Goal: Participate in discussion: Engage in conversation with other users on a specific topic

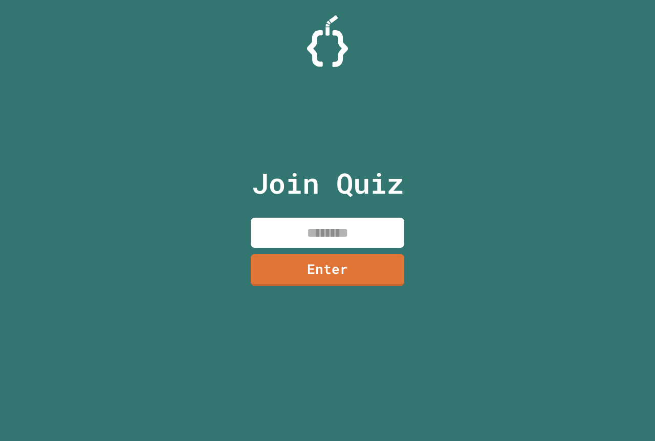
click at [361, 240] on input at bounding box center [327, 233] width 153 height 30
type input "********"
click at [365, 258] on link "Enter" at bounding box center [327, 269] width 151 height 34
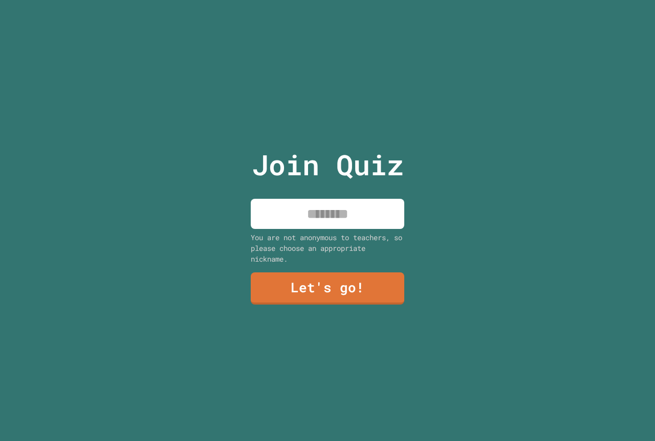
click at [343, 215] on input at bounding box center [327, 214] width 153 height 30
type input "*****"
click at [298, 266] on div "Join Quiz ***** You are not anonymous to teachers, so please choose an appropri…" at bounding box center [327, 220] width 172 height 441
click at [321, 286] on link "Let's go!" at bounding box center [327, 288] width 154 height 33
click at [327, 0] on div at bounding box center [327, 0] width 0 height 0
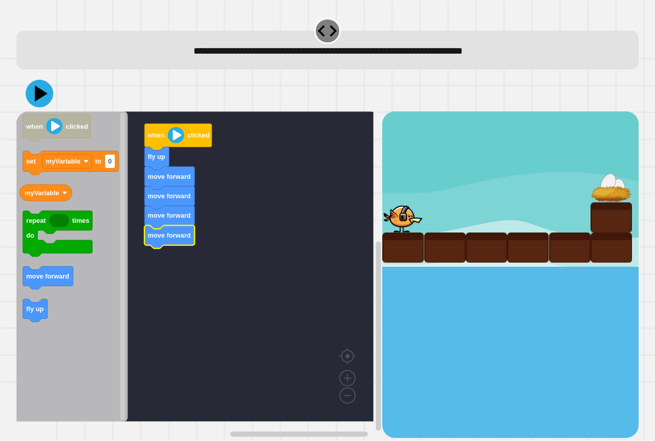
click at [34, 86] on icon at bounding box center [40, 94] width 28 height 28
click at [47, 104] on icon at bounding box center [40, 94] width 28 height 28
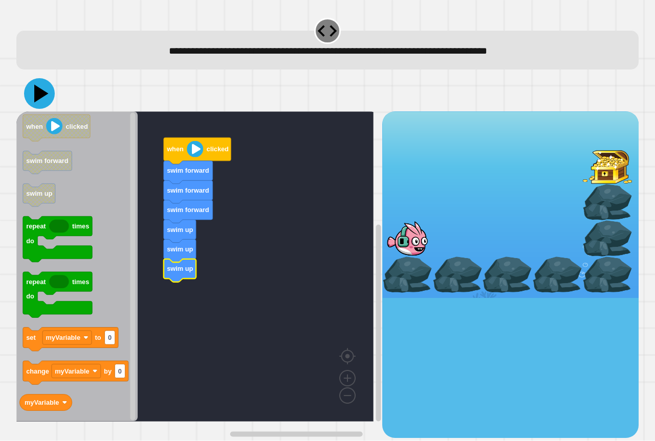
click at [32, 98] on icon at bounding box center [39, 93] width 31 height 31
click at [38, 88] on icon at bounding box center [39, 93] width 27 height 27
click at [35, 98] on icon at bounding box center [41, 94] width 14 height 18
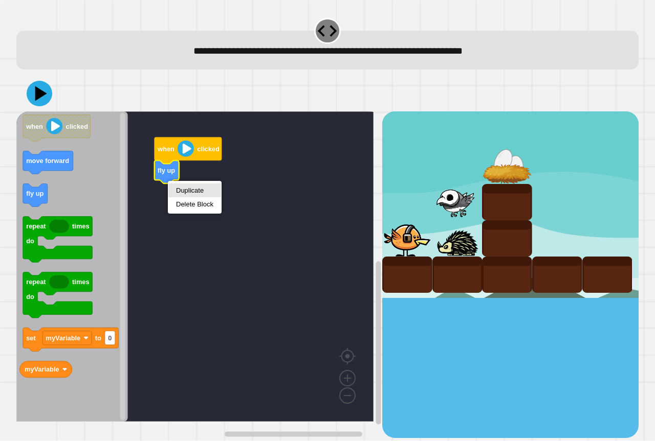
drag, startPoint x: 203, startPoint y: 186, endPoint x: 197, endPoint y: 191, distance: 7.2
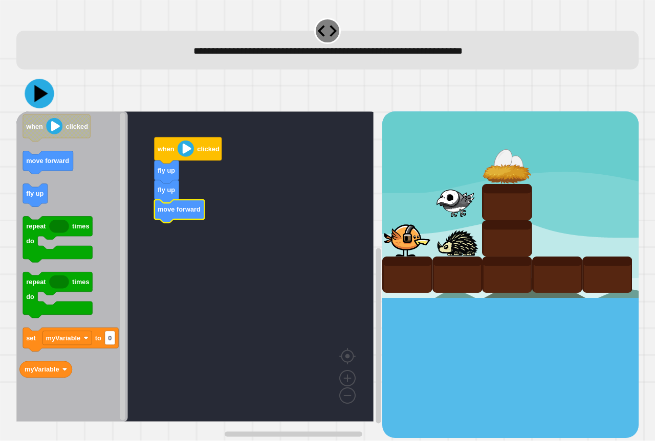
click at [46, 89] on icon at bounding box center [39, 93] width 29 height 29
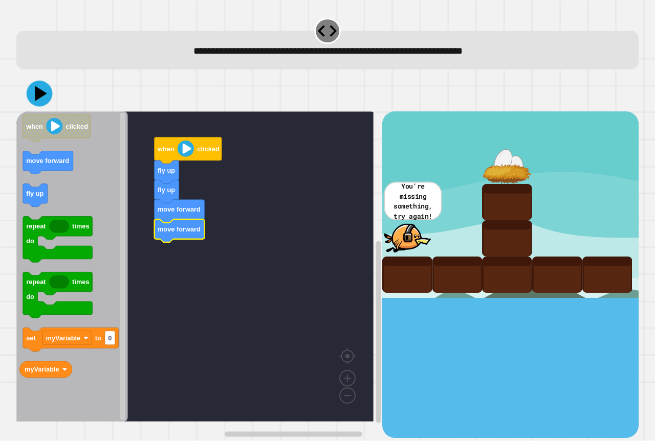
click at [45, 97] on icon at bounding box center [40, 94] width 26 height 26
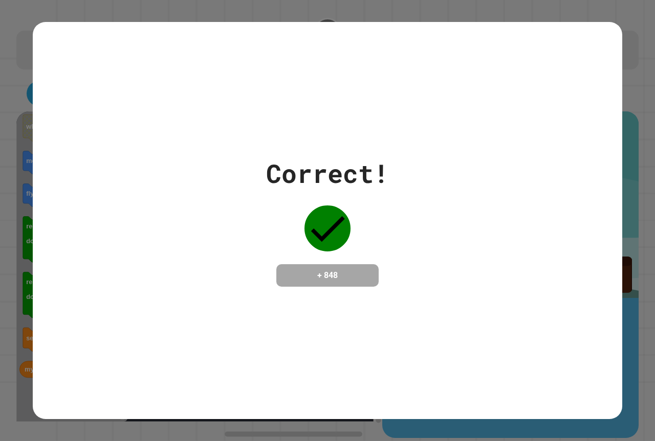
drag, startPoint x: 65, startPoint y: 7, endPoint x: 431, endPoint y: 292, distance: 463.5
click at [431, 291] on div "Correct! + 848" at bounding box center [327, 220] width 589 height 397
drag, startPoint x: 353, startPoint y: 275, endPoint x: 335, endPoint y: 276, distance: 17.4
drag, startPoint x: 335, startPoint y: 276, endPoint x: 350, endPoint y: 277, distance: 14.3
drag, startPoint x: 350, startPoint y: 277, endPoint x: 342, endPoint y: 274, distance: 8.1
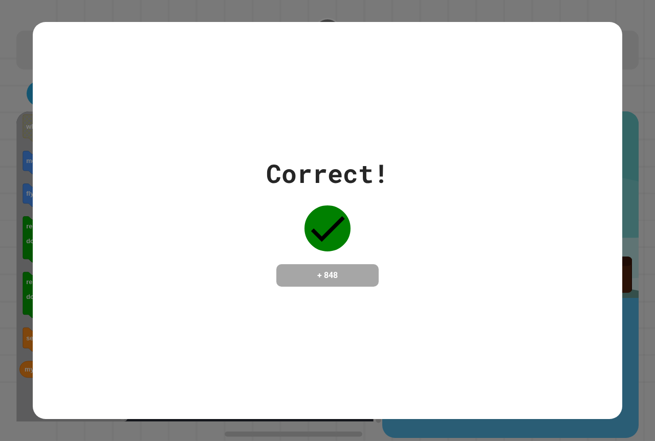
click at [342, 274] on h4 "+ 848" at bounding box center [327, 276] width 82 height 12
click at [343, 272] on h4 "+ 848" at bounding box center [327, 276] width 82 height 12
drag, startPoint x: 343, startPoint y: 272, endPoint x: 327, endPoint y: 272, distance: 16.4
click at [327, 272] on h4 "+ 848" at bounding box center [327, 276] width 82 height 12
click at [438, 314] on div "Correct! + 848" at bounding box center [327, 220] width 589 height 397
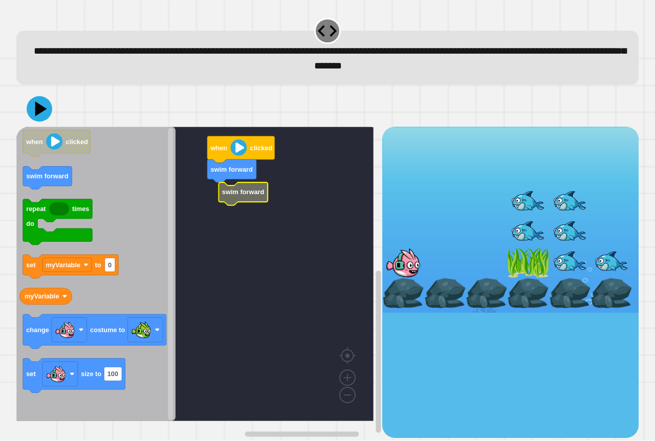
click at [234, 208] on rect "Blockly Workspace" at bounding box center [194, 274] width 357 height 295
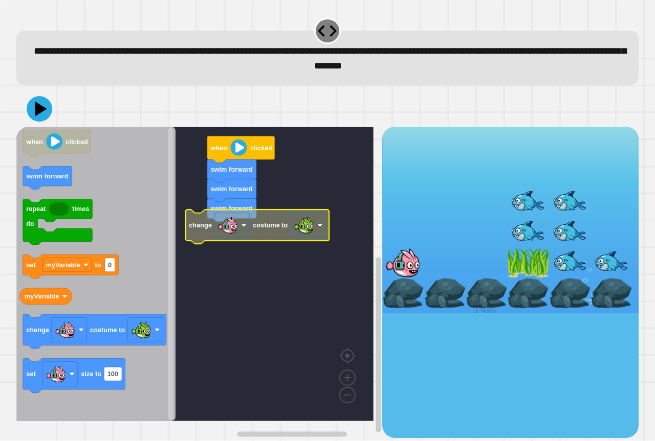
click at [280, 235] on icon "Blockly Workspace" at bounding box center [257, 227] width 143 height 34
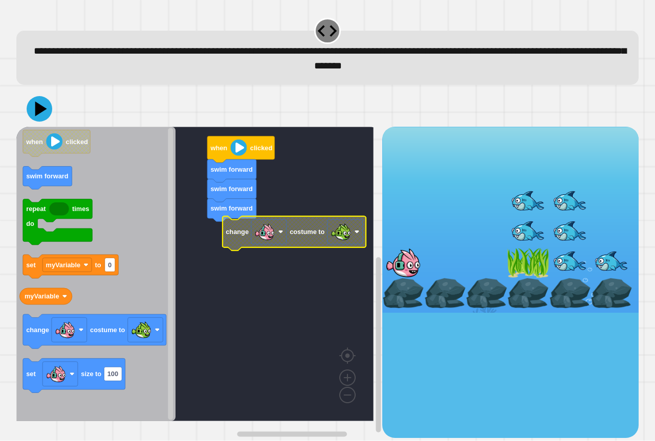
click at [305, 245] on icon "Blockly Workspace" at bounding box center [293, 234] width 143 height 34
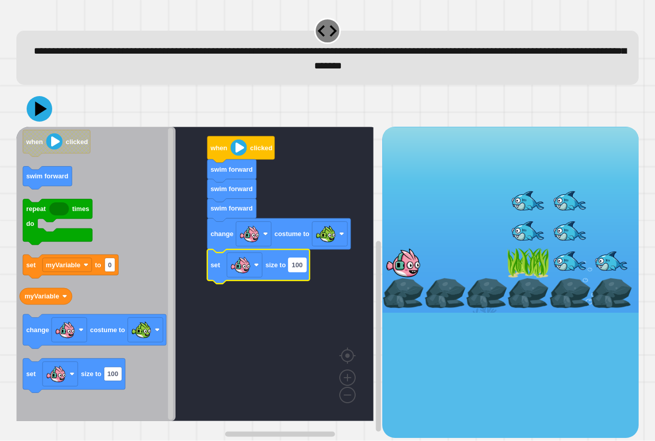
click at [296, 266] on text "100" at bounding box center [297, 265] width 11 height 8
type input "*"
drag, startPoint x: 36, startPoint y: 100, endPoint x: 40, endPoint y: 107, distance: 8.5
click at [36, 100] on icon at bounding box center [40, 109] width 26 height 26
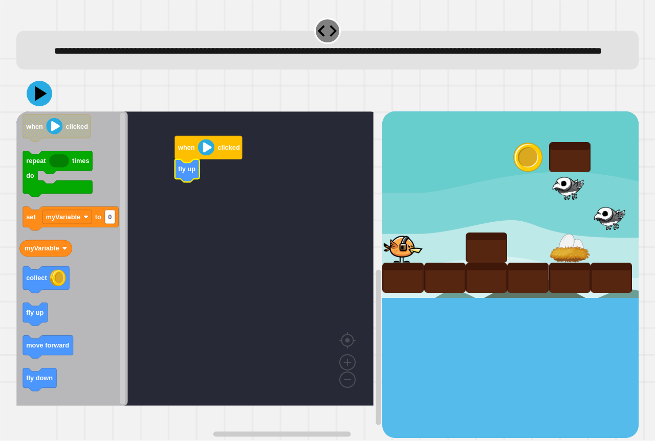
click at [188, 183] on icon "Blockly Workspace" at bounding box center [187, 171] width 25 height 23
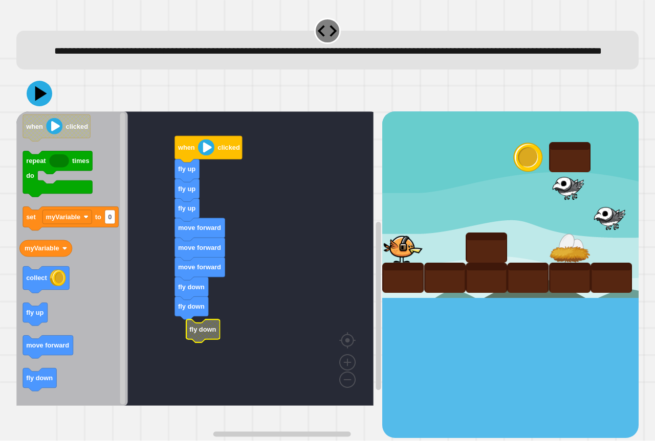
click at [199, 333] on text "fly down" at bounding box center [202, 330] width 27 height 8
click at [238, 313] on rect "Blockly Workspace" at bounding box center [194, 258] width 357 height 295
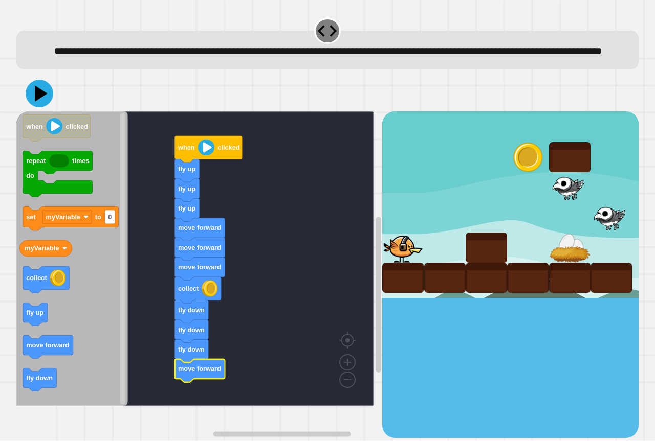
click at [41, 107] on icon at bounding box center [40, 94] width 28 height 28
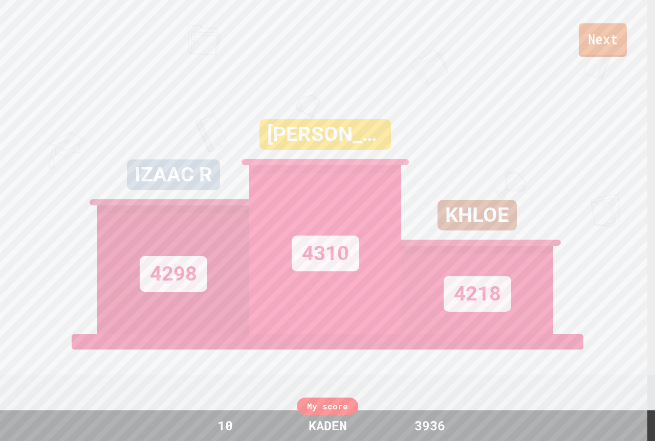
click at [584, 35] on link "Next" at bounding box center [602, 40] width 48 height 34
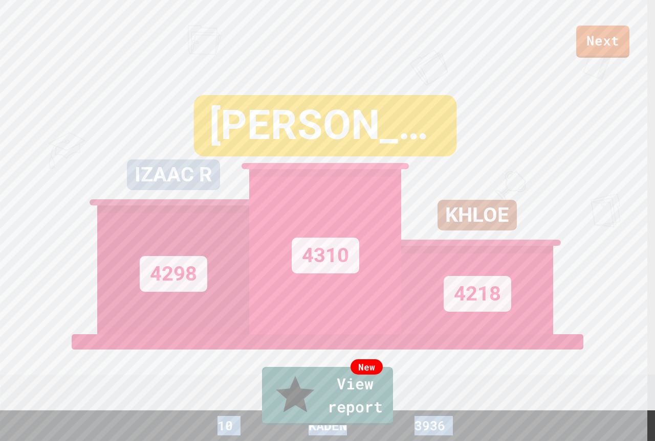
drag, startPoint x: 363, startPoint y: 414, endPoint x: 356, endPoint y: 461, distance: 47.5
click at [356, 441] on html "We are updating our servers at 9:30PM EST [DATE]. [PERSON_NAME] should continue…" at bounding box center [327, 220] width 655 height 441
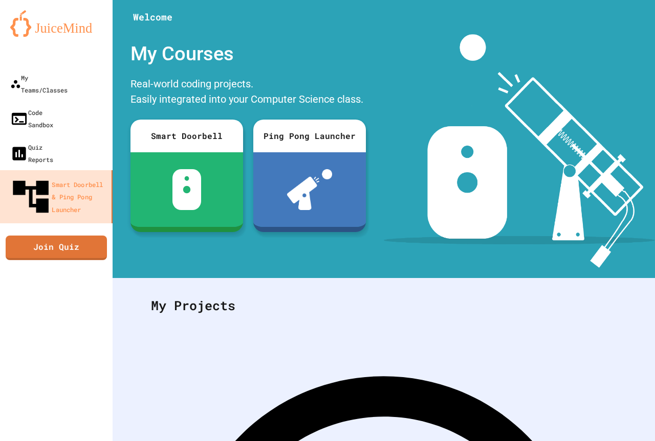
click at [50, 236] on link "Join Quiz" at bounding box center [56, 248] width 101 height 25
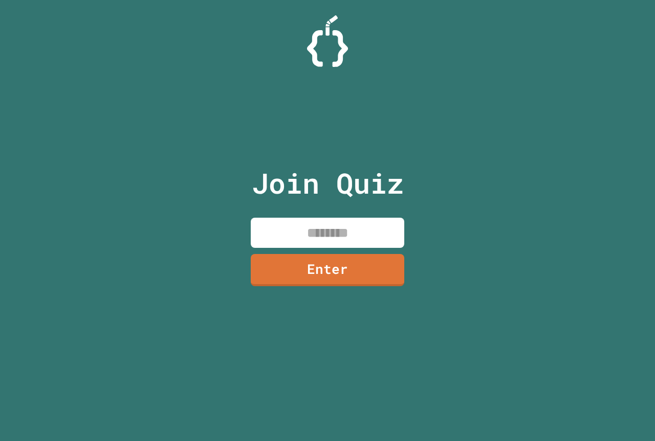
click at [273, 231] on input at bounding box center [327, 233] width 153 height 30
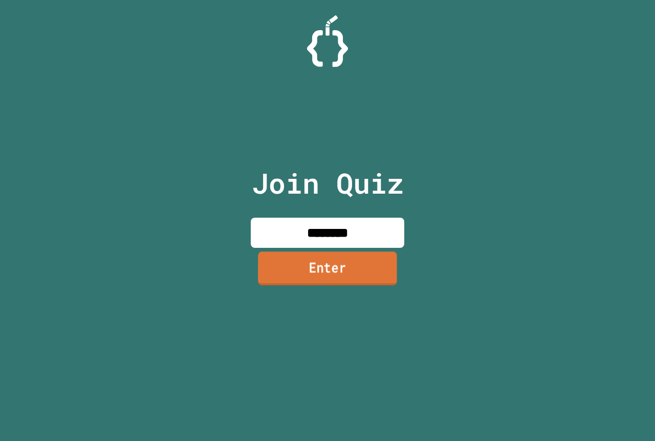
type input "********"
click at [326, 257] on link "Enter" at bounding box center [327, 269] width 139 height 34
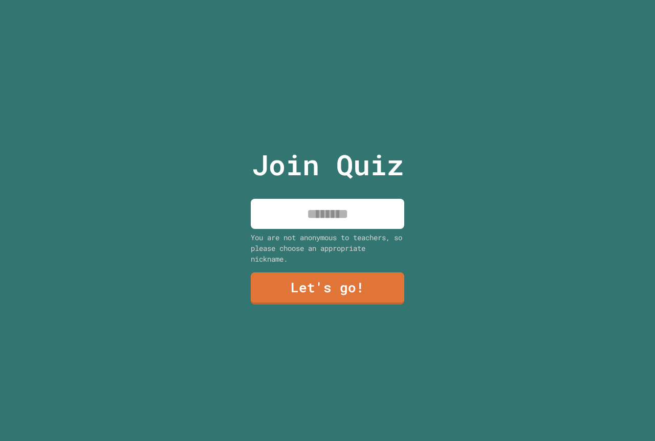
drag, startPoint x: 327, startPoint y: 192, endPoint x: 327, endPoint y: 208, distance: 15.9
click at [327, 192] on div "Join Quiz You are not anonymous to teachers, so please choose an appropriate ni…" at bounding box center [327, 220] width 172 height 441
click at [328, 216] on input at bounding box center [327, 214] width 153 height 30
type input "*****"
click at [276, 300] on div "Join Quiz ***** You are not anonymous to teachers, so please choose an appropri…" at bounding box center [327, 220] width 172 height 441
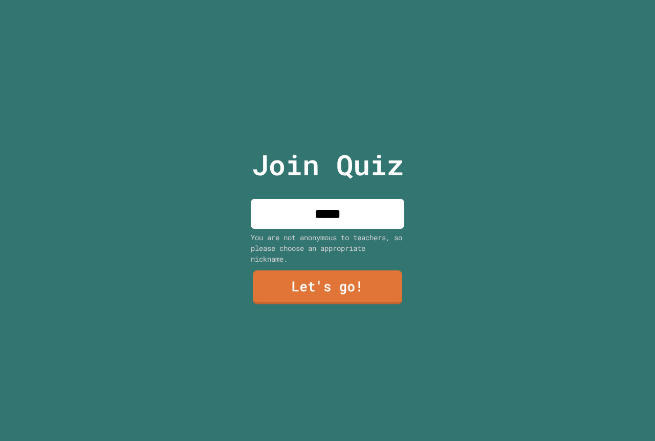
click at [270, 293] on link "Let's go!" at bounding box center [327, 288] width 149 height 34
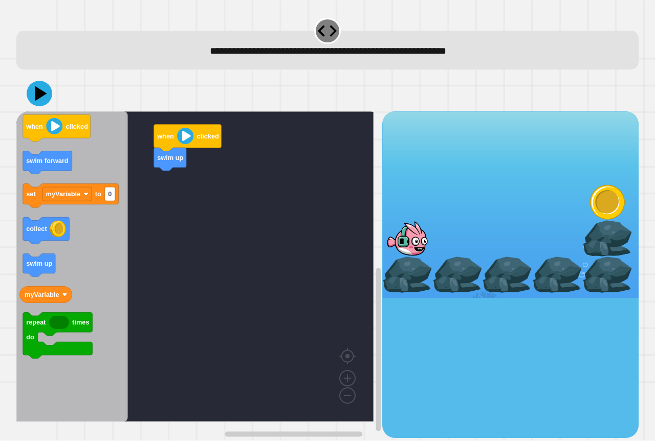
click at [123, 307] on rect "Blockly Workspace" at bounding box center [122, 267] width 5 height 308
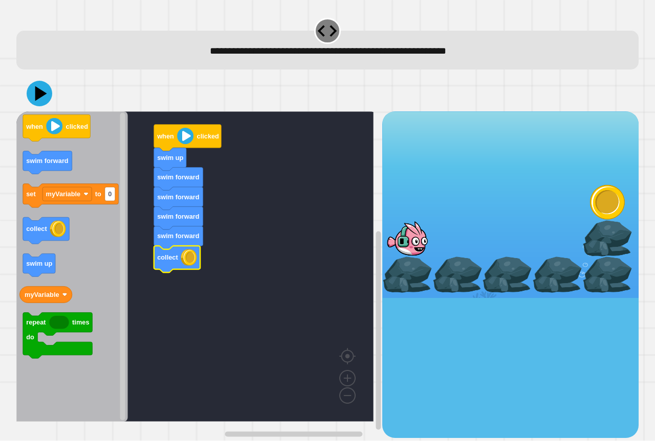
click at [38, 109] on div at bounding box center [327, 94] width 622 height 36
click at [38, 106] on icon at bounding box center [40, 94] width 26 height 26
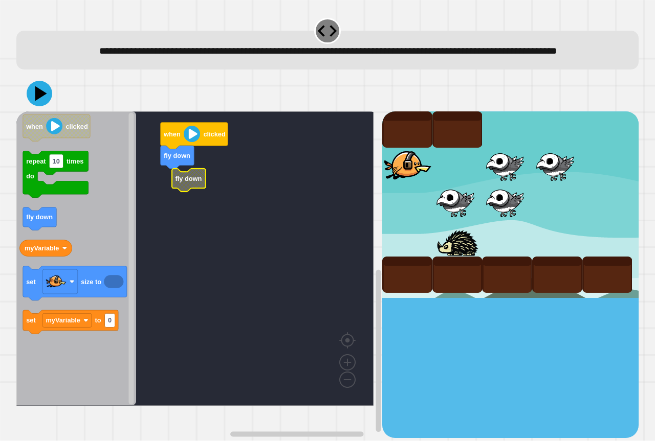
click at [190, 183] on text "fly down" at bounding box center [188, 179] width 27 height 8
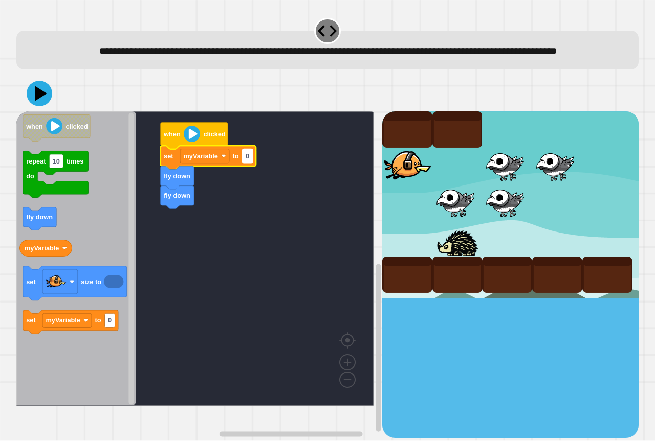
click at [248, 160] on text "0" at bounding box center [247, 156] width 4 height 8
type input "****"
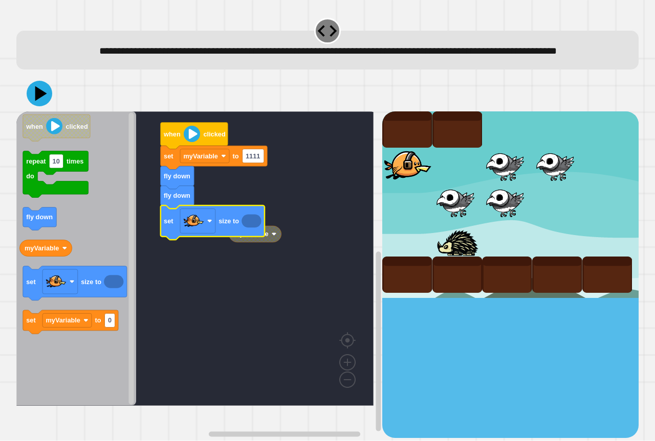
click at [255, 240] on icon "Blockly Workspace" at bounding box center [213, 223] width 104 height 34
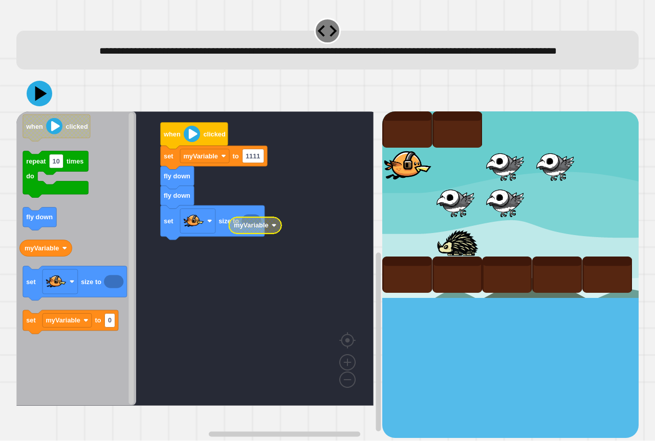
click at [249, 230] on text "myVariable" at bounding box center [251, 226] width 35 height 8
click at [250, 228] on icon "Blockly Workspace" at bounding box center [267, 220] width 52 height 16
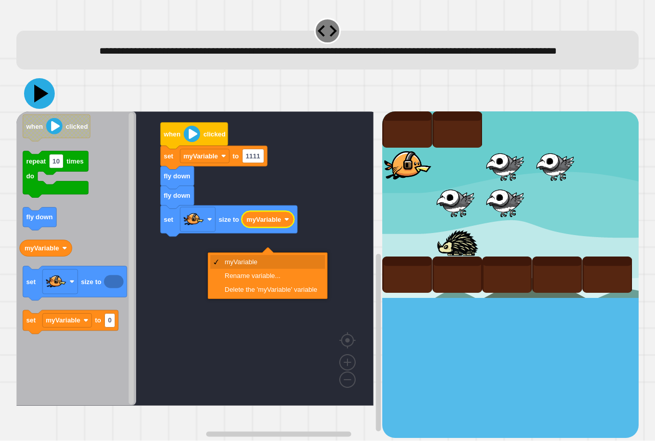
click at [31, 107] on icon at bounding box center [39, 93] width 31 height 31
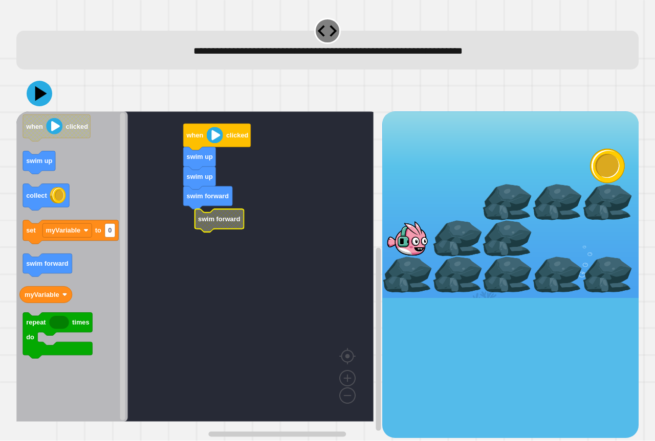
click at [215, 219] on g "when clicked swim up swim up swim forward swim forward" at bounding box center [202, 266] width 372 height 310
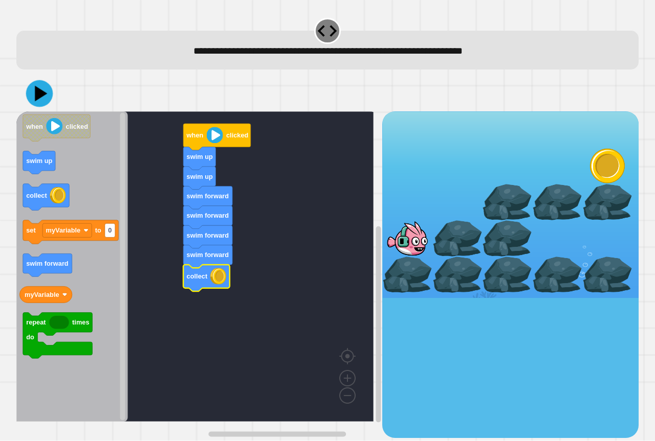
drag, startPoint x: 46, startPoint y: 73, endPoint x: 45, endPoint y: 90, distance: 16.9
click at [46, 78] on div "when clicked swim up swim up swim forward swim forward swim forward swim forwar…" at bounding box center [327, 257] width 629 height 369
click at [45, 90] on icon at bounding box center [39, 93] width 31 height 31
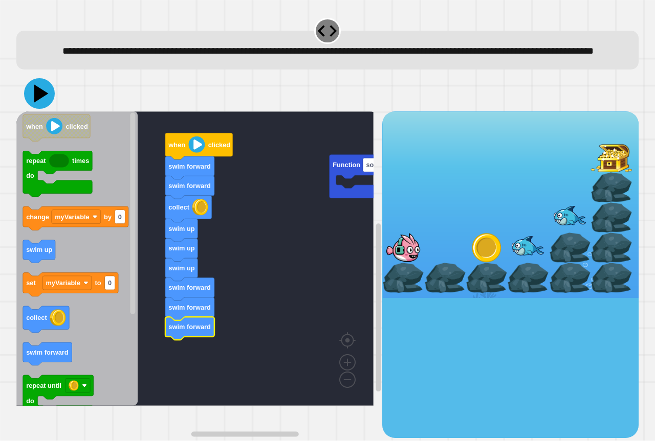
click at [50, 109] on icon at bounding box center [39, 93] width 31 height 31
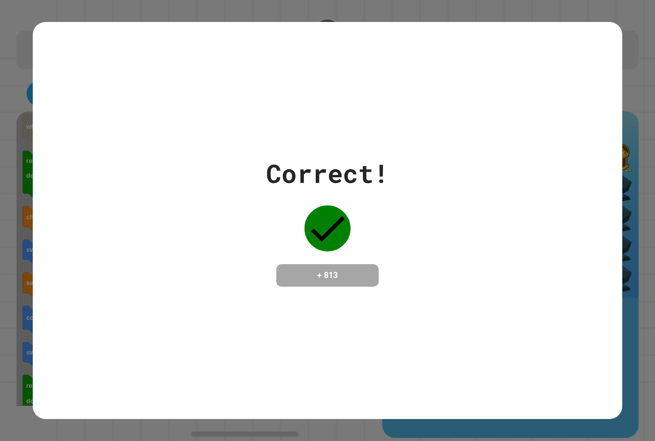
drag, startPoint x: 93, startPoint y: 222, endPoint x: 102, endPoint y: 226, distance: 10.1
drag, startPoint x: 102, startPoint y: 226, endPoint x: 385, endPoint y: 82, distance: 317.0
click at [385, 82] on div "Correct! + 813" at bounding box center [327, 220] width 589 height 397
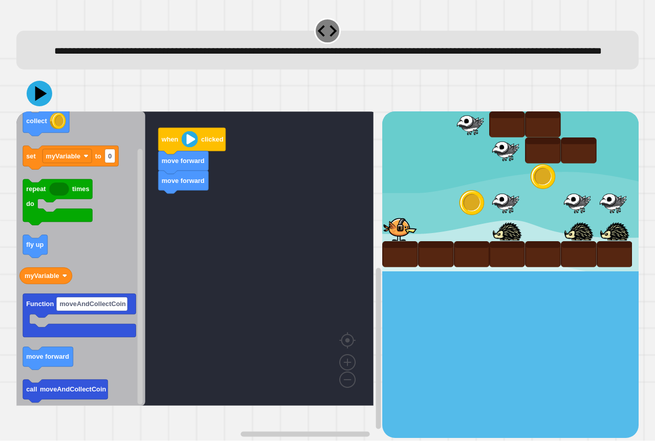
click at [51, 262] on icon "Blockly Workspace" at bounding box center [80, 258] width 129 height 295
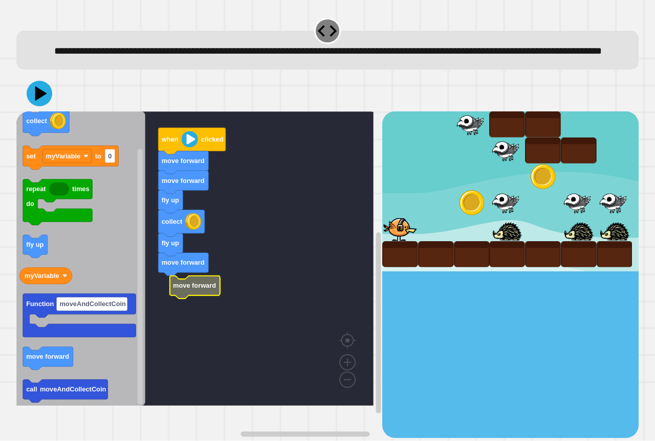
click at [209, 287] on rect "Blockly Workspace" at bounding box center [194, 258] width 357 height 295
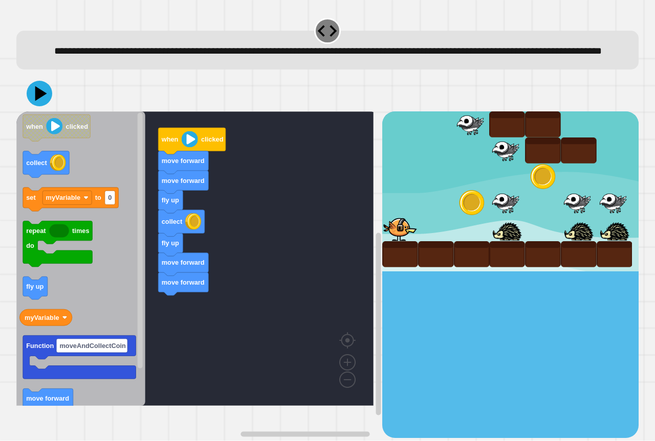
click at [81, 311] on icon "when clicked collect set myVariable to 0 repeat times do fly up myVariable Func…" at bounding box center [80, 258] width 129 height 295
click at [40, 103] on icon at bounding box center [41, 94] width 14 height 18
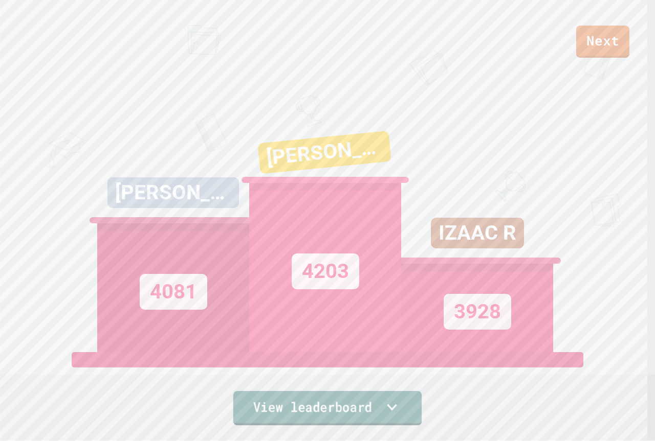
drag, startPoint x: 365, startPoint y: 388, endPoint x: 365, endPoint y: 401, distance: 13.8
click at [366, 395] on link "View leaderboard" at bounding box center [327, 408] width 188 height 34
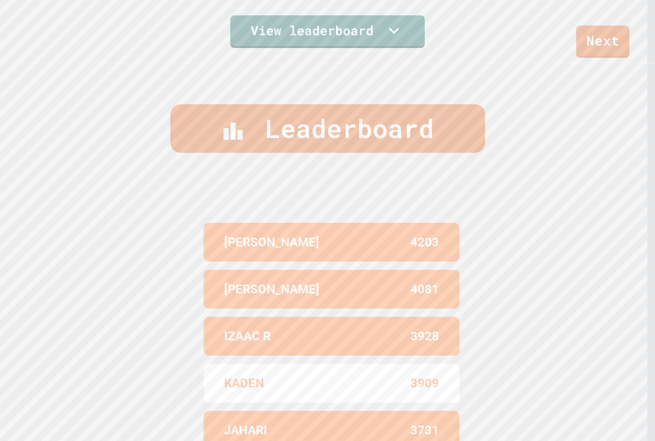
scroll to position [438, 0]
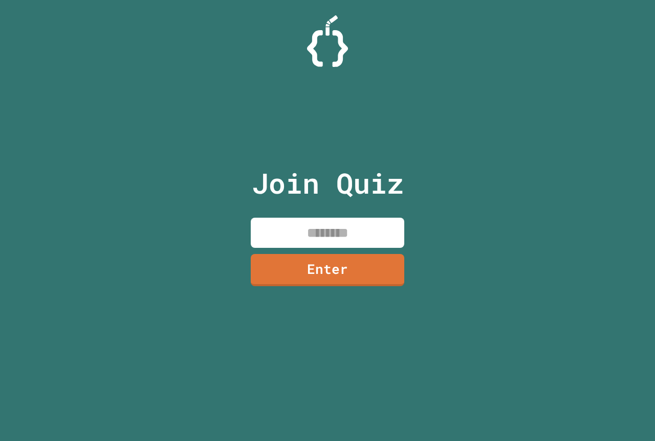
click at [325, 231] on input at bounding box center [327, 233] width 153 height 30
paste input "********"
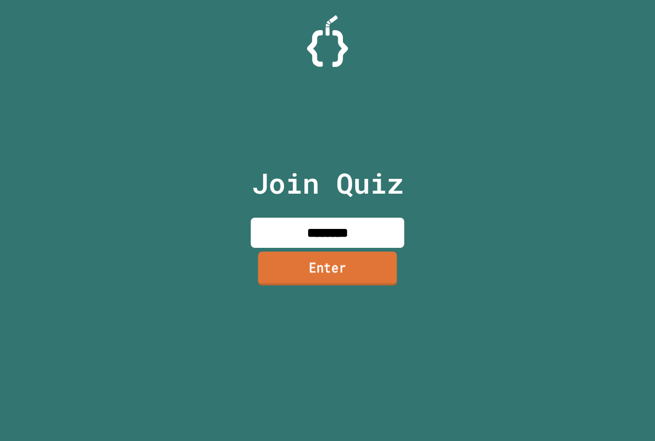
type input "********"
click at [273, 271] on link "Enter" at bounding box center [327, 269] width 139 height 34
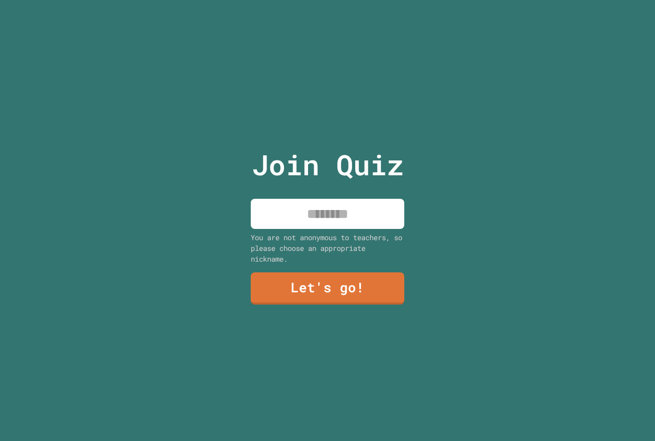
click at [329, 211] on input at bounding box center [327, 214] width 153 height 30
type input "*****"
click at [295, 299] on link "Let's go!" at bounding box center [327, 288] width 154 height 33
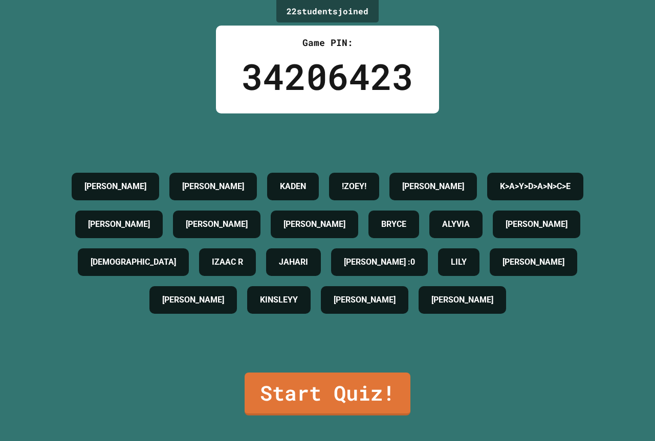
click at [355, 335] on div "AIDEN LIAM KADEN !ZOEY! JACOB K>A>Y>D>A>N>C>E JULIAN FITZPAT BILLY JULIAN K BRY…" at bounding box center [327, 243] width 603 height 259
click at [355, 376] on link "Start Quiz!" at bounding box center [327, 393] width 167 height 44
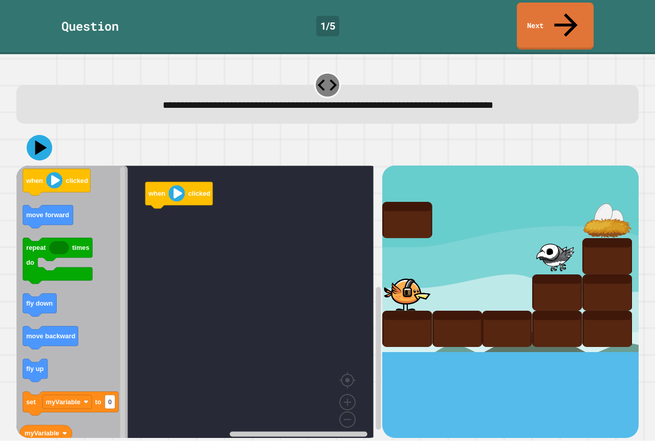
click at [154, 256] on div "when clicked when clicked move forward repeat times do fly down move backward f…" at bounding box center [199, 302] width 366 height 272
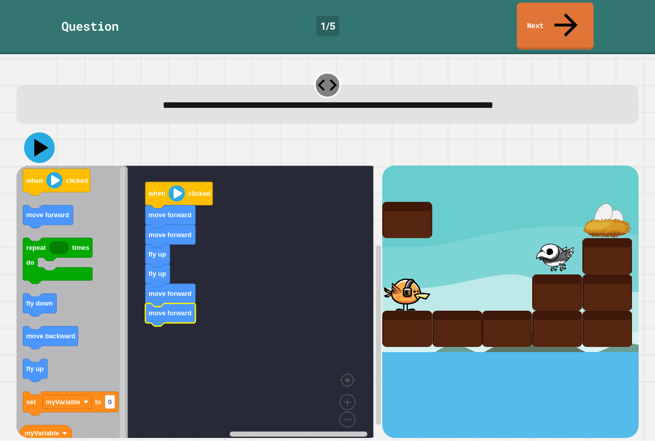
click at [56, 131] on div at bounding box center [327, 148] width 622 height 36
click at [41, 139] on icon at bounding box center [41, 148] width 14 height 18
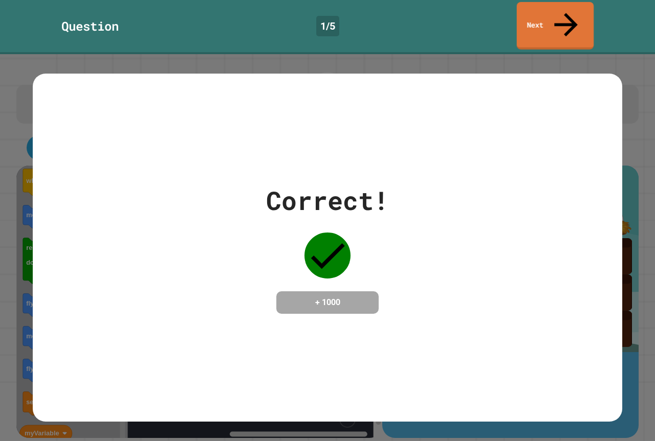
click at [542, 9] on link "Next" at bounding box center [555, 26] width 77 height 48
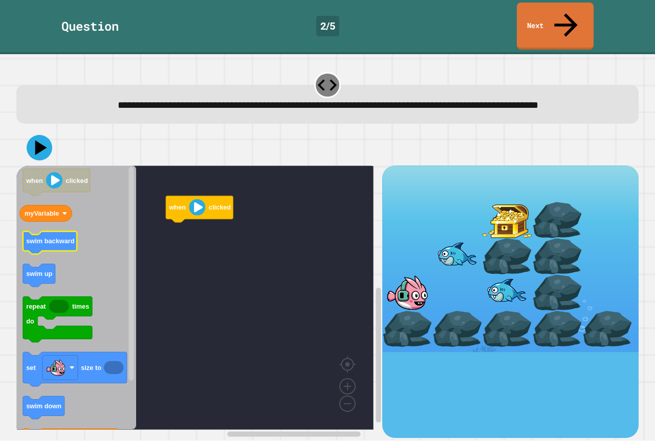
click at [30, 238] on text "swim backward" at bounding box center [50, 242] width 49 height 8
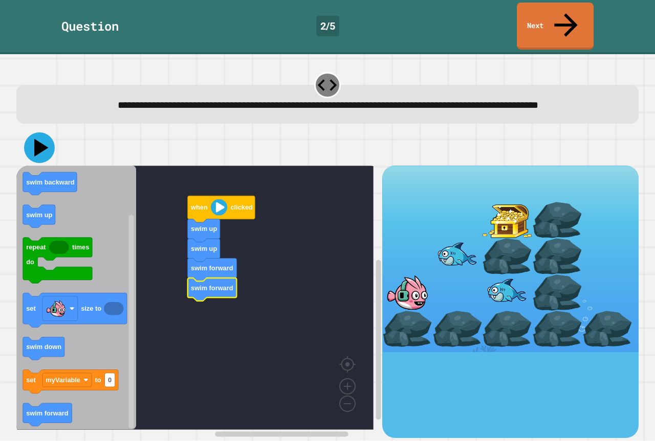
click at [33, 145] on icon at bounding box center [39, 147] width 31 height 31
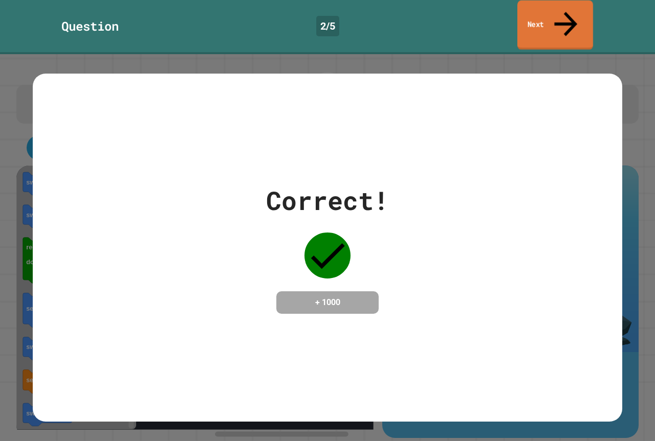
click at [544, 10] on link "Next" at bounding box center [555, 26] width 76 height 50
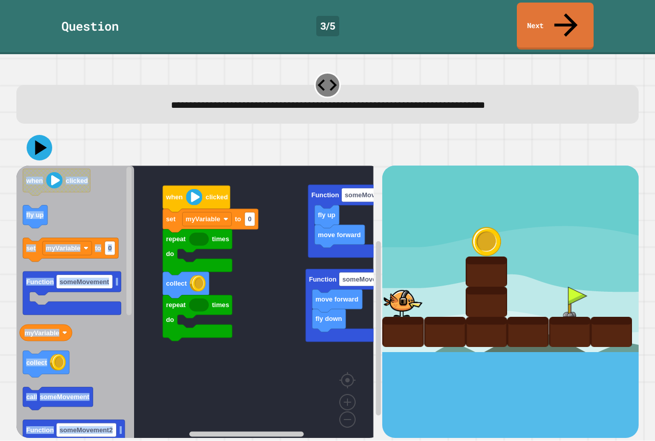
drag, startPoint x: 566, startPoint y: 152, endPoint x: 63, endPoint y: 187, distance: 503.4
click at [62, 187] on div "repeat times do collect repeat times do set myVariable to 0 when clicked move f…" at bounding box center [327, 302] width 622 height 272
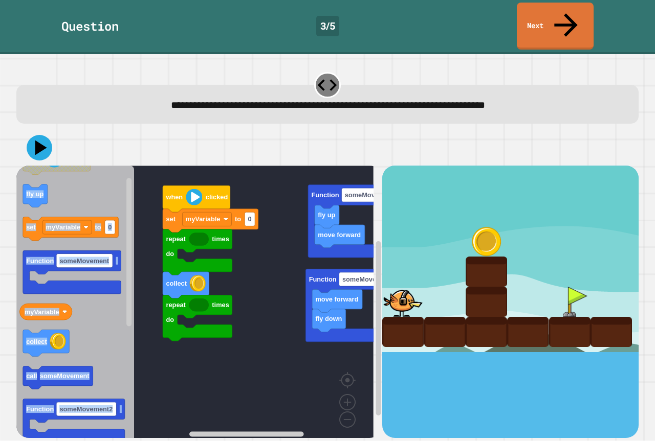
click at [147, 173] on div "repeat times do collect repeat times do set myVariable to 0 when clicked move f…" at bounding box center [199, 302] width 366 height 272
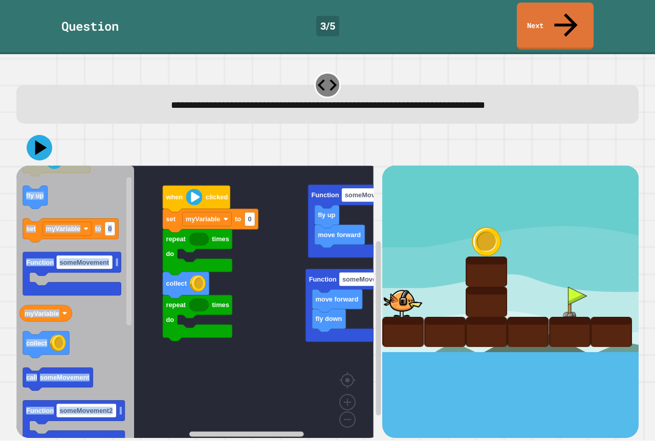
click at [192, 175] on div "repeat times do collect repeat times do set myVariable to 0 when clicked move f…" at bounding box center [199, 302] width 366 height 272
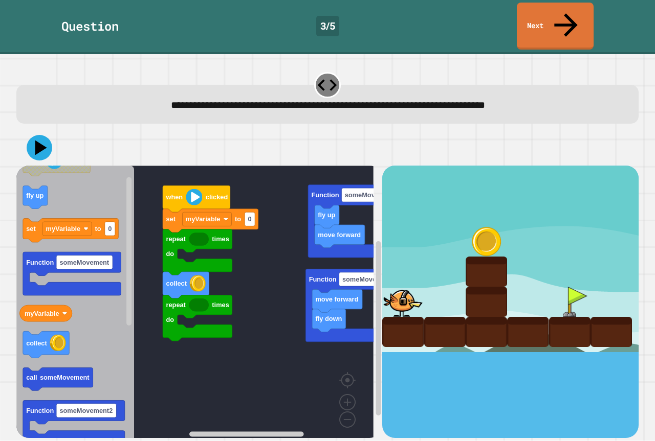
click at [521, 127] on div "repeat times do collect repeat times do set myVariable to 0 when clicked move f…" at bounding box center [327, 284] width 629 height 315
drag, startPoint x: 517, startPoint y: 109, endPoint x: 38, endPoint y: 323, distance: 524.2
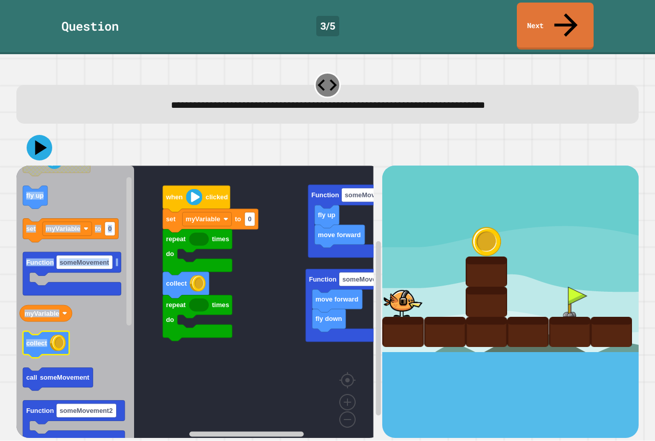
click at [38, 323] on div "repeat times do collect repeat times do set myVariable to 0 when clicked move f…" at bounding box center [327, 284] width 622 height 308
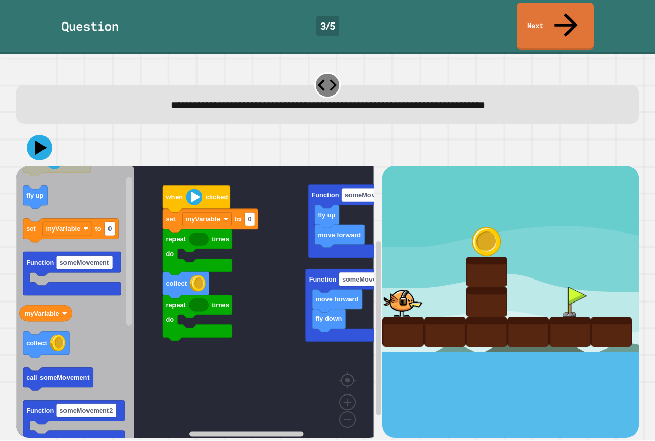
click at [12, 187] on div "**********" at bounding box center [327, 247] width 655 height 387
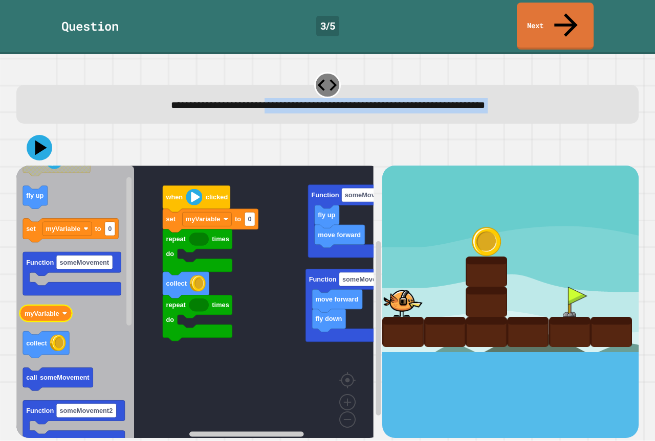
drag, startPoint x: 213, startPoint y: 95, endPoint x: 44, endPoint y: 285, distance: 254.7
click at [44, 285] on div "**********" at bounding box center [327, 255] width 629 height 374
click at [101, 130] on div at bounding box center [327, 148] width 622 height 36
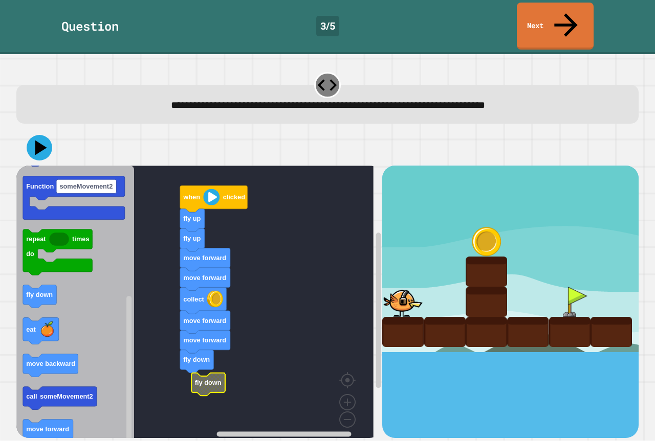
click at [212, 379] on text "fly down" at bounding box center [208, 383] width 27 height 8
click at [25, 130] on div at bounding box center [327, 148] width 622 height 36
click at [48, 134] on icon at bounding box center [39, 148] width 29 height 29
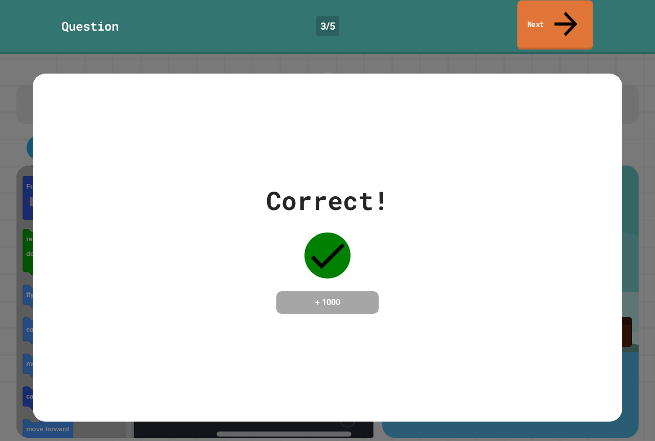
click at [554, 8] on link "Next" at bounding box center [555, 26] width 76 height 50
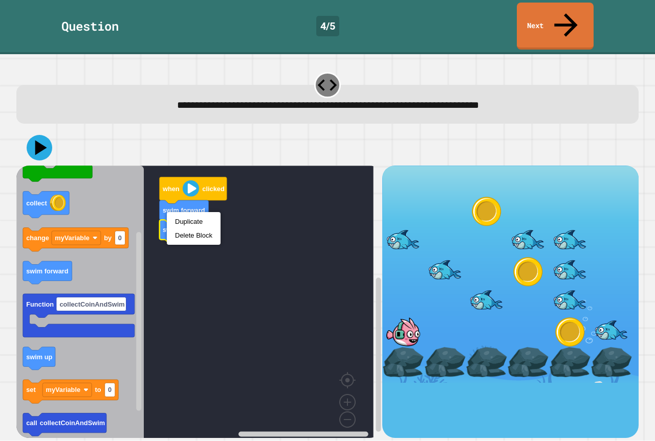
drag, startPoint x: 182, startPoint y: 213, endPoint x: 182, endPoint y: 220, distance: 6.6
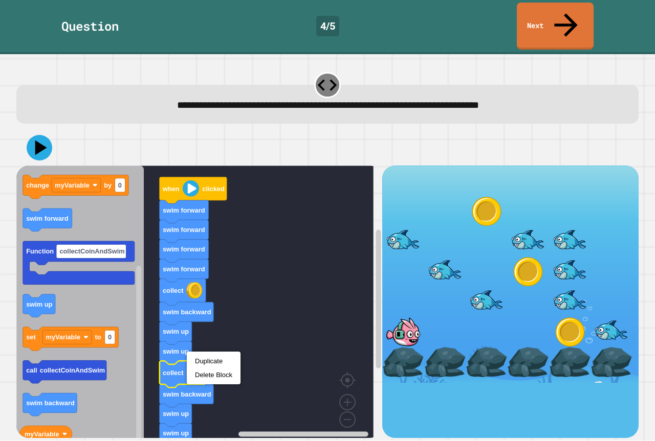
click at [209, 353] on div "Duplicate Delete Block" at bounding box center [214, 368] width 54 height 33
click at [38, 135] on icon at bounding box center [40, 148] width 26 height 26
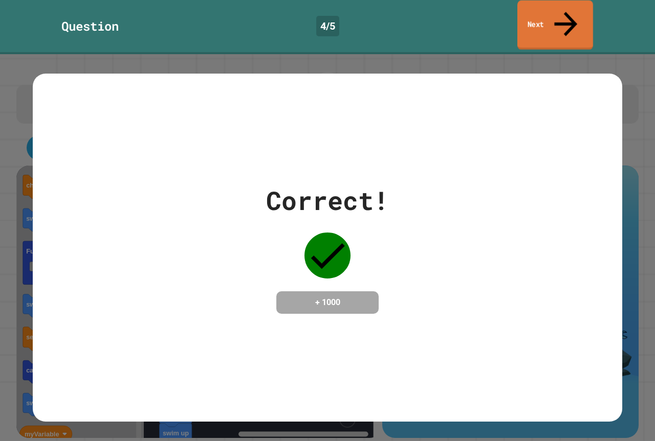
click at [542, 10] on link "Next" at bounding box center [555, 26] width 76 height 50
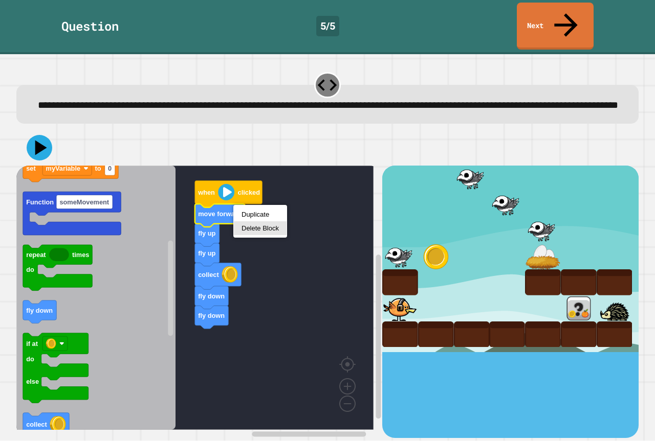
drag, startPoint x: 245, startPoint y: 211, endPoint x: 282, endPoint y: 228, distance: 41.0
click at [285, 228] on div "Duplicate Delete Block" at bounding box center [260, 221] width 54 height 33
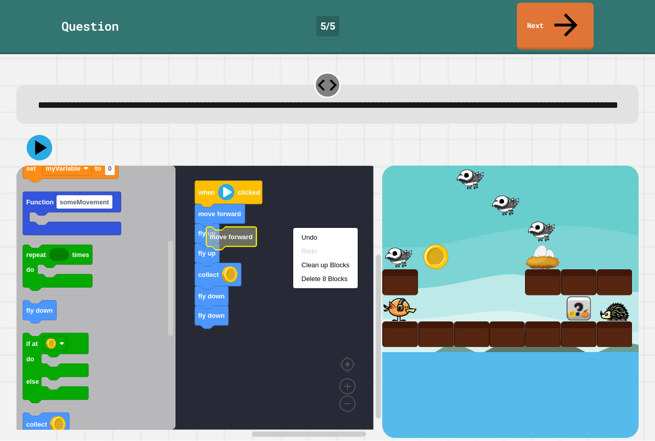
click at [290, 224] on rect "Blockly Workspace" at bounding box center [194, 298] width 357 height 264
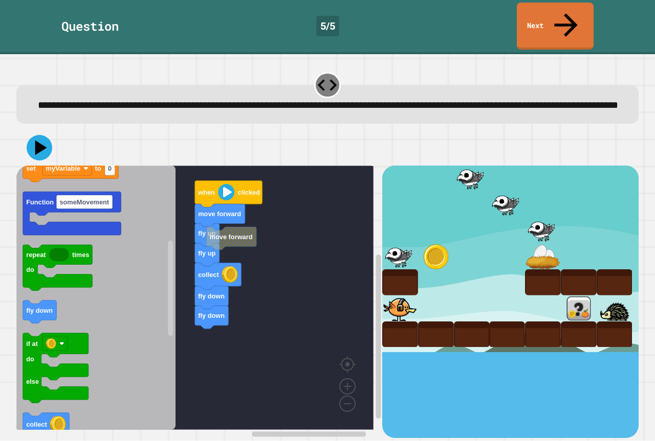
click at [302, 247] on rect "Blockly Workspace" at bounding box center [194, 298] width 357 height 264
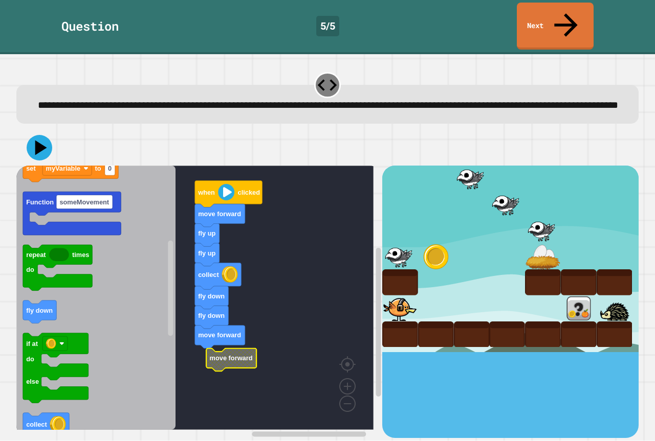
click at [221, 350] on g "when clicked move forward fly up fly up collect fly down fly down move forward …" at bounding box center [202, 298] width 372 height 264
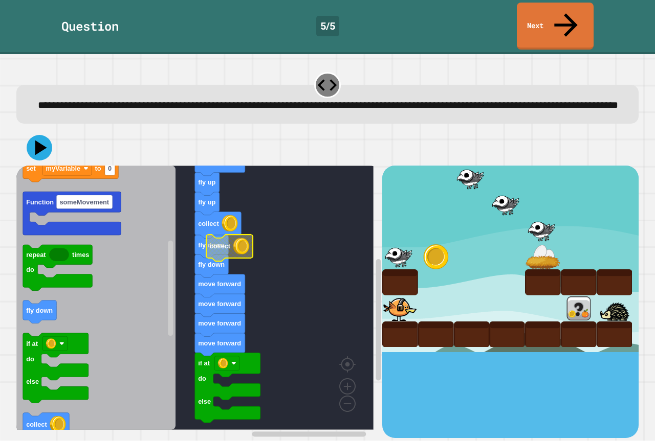
click at [320, 307] on rect "Blockly Workspace" at bounding box center [194, 298] width 357 height 264
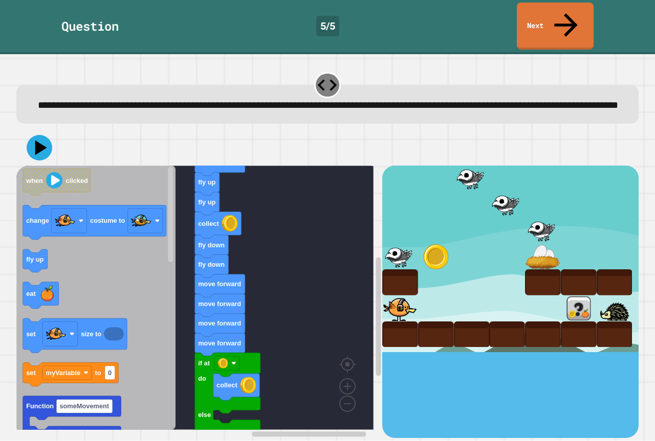
click at [156, 325] on icon "when clicked change costume to fly up eat set size to set myVariable to 0 Funct…" at bounding box center [95, 298] width 159 height 264
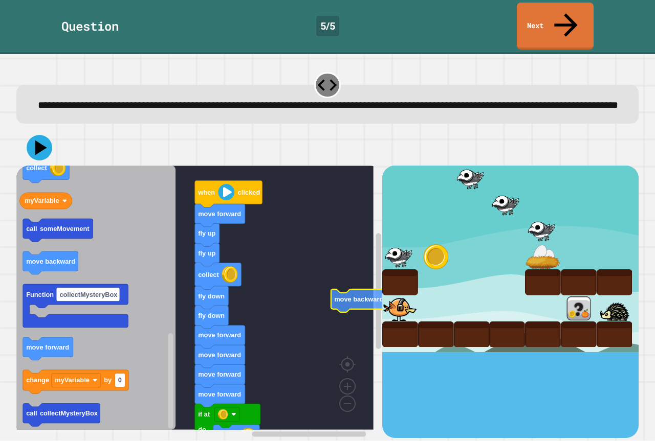
click at [316, 289] on rect "Blockly Workspace" at bounding box center [194, 298] width 357 height 264
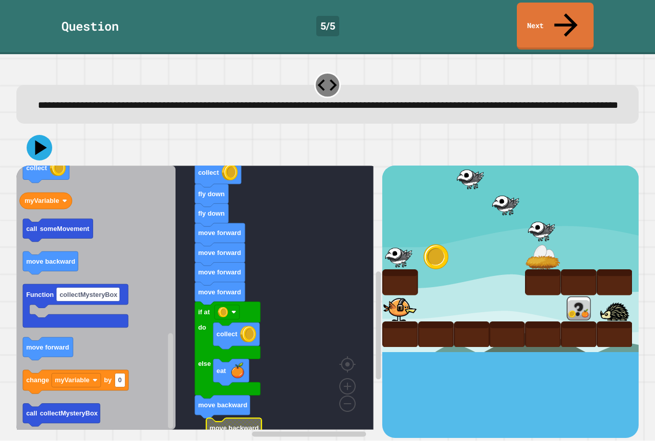
click at [275, 377] on rect "Blockly Workspace" at bounding box center [194, 298] width 357 height 264
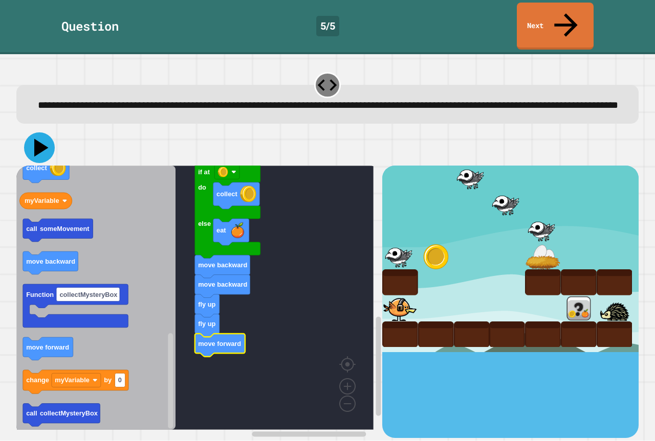
click at [32, 139] on icon at bounding box center [39, 147] width 31 height 31
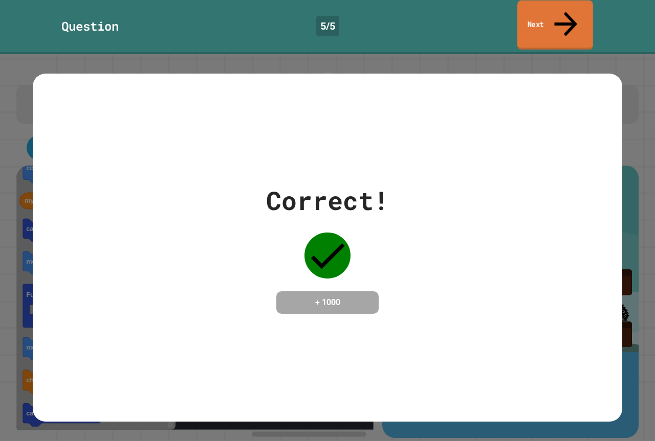
click at [545, 15] on link "Next" at bounding box center [555, 26] width 76 height 50
